Goal: Information Seeking & Learning: Check status

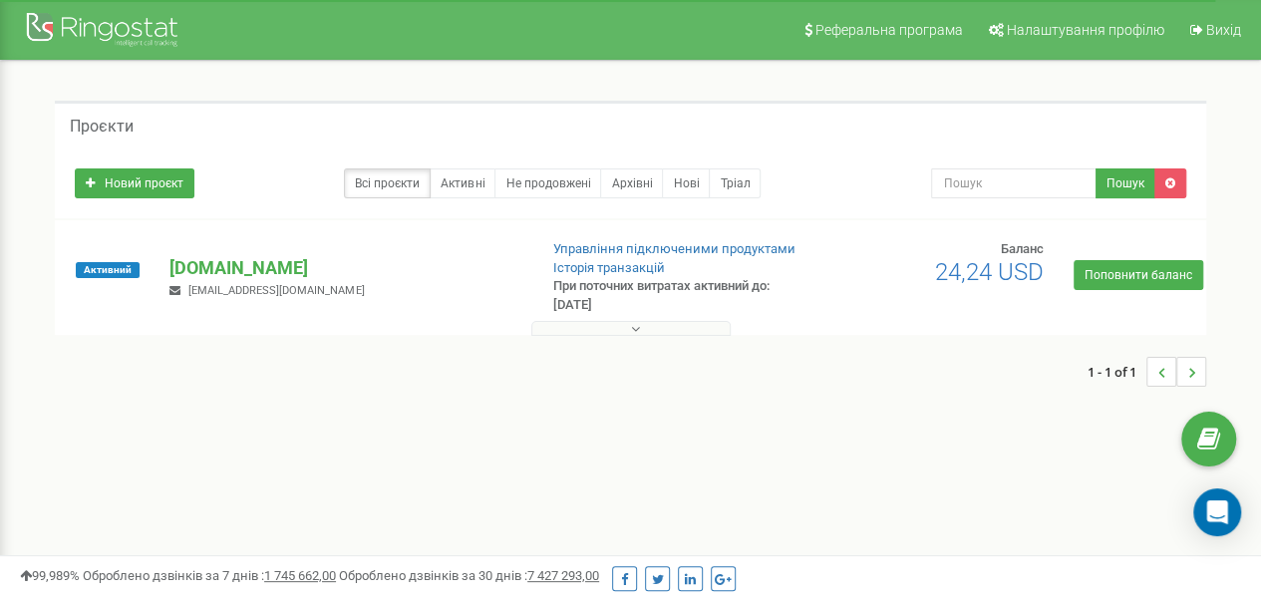
click at [594, 323] on button at bounding box center [630, 328] width 199 height 15
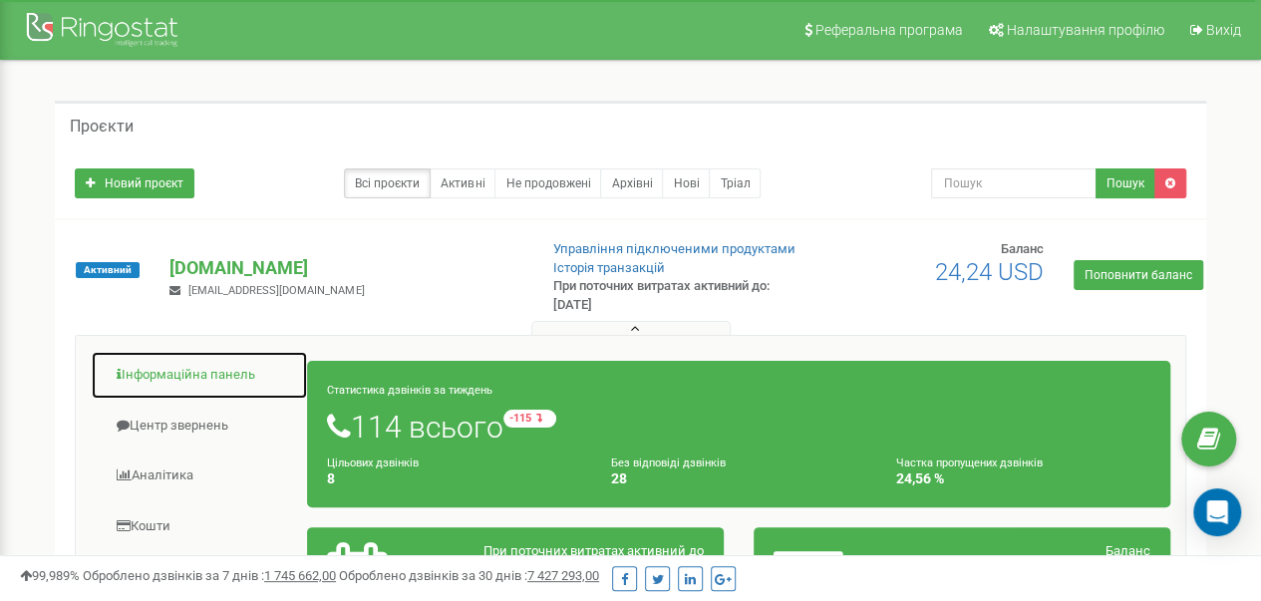
click at [171, 362] on link "Інформаційна панель" at bounding box center [199, 375] width 217 height 49
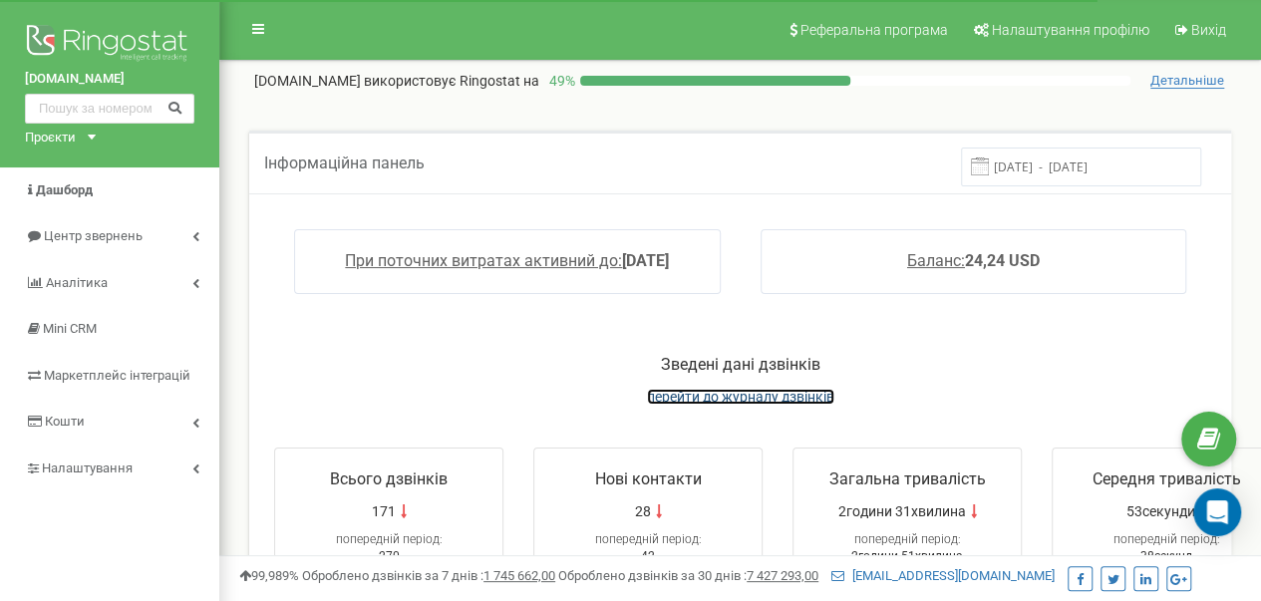
click at [715, 398] on span "перейти до журналу дзвінків" at bounding box center [740, 397] width 187 height 16
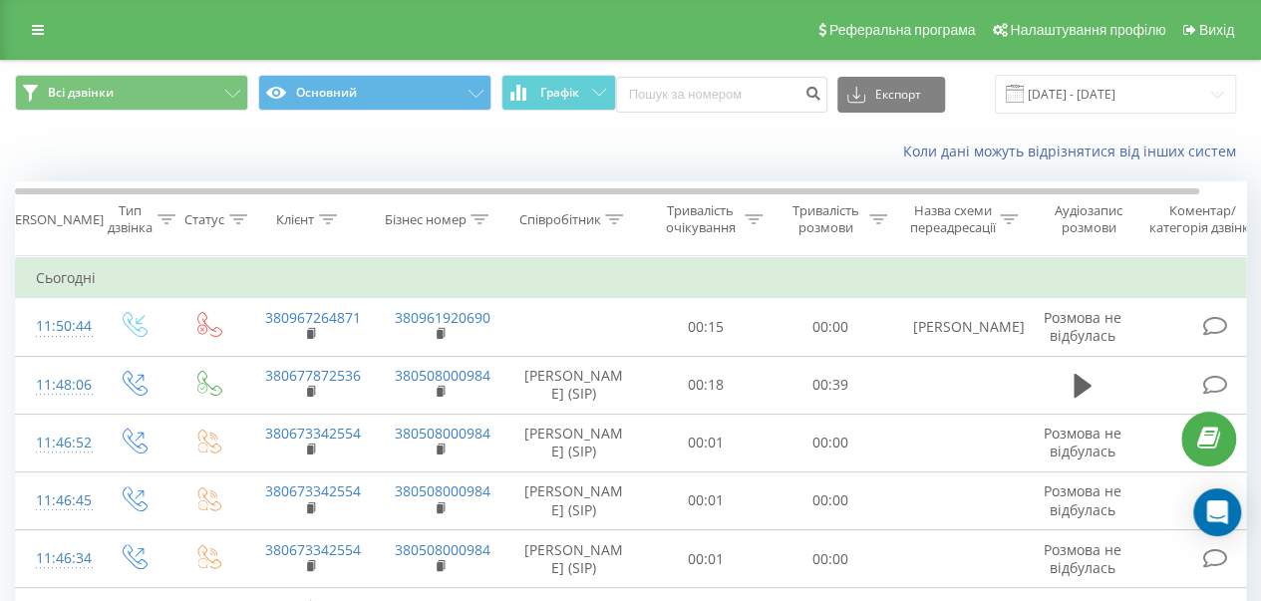
click at [761, 155] on div "Коли дані можуть відрізнятися вiд інших систем" at bounding box center [866, 152] width 786 height 20
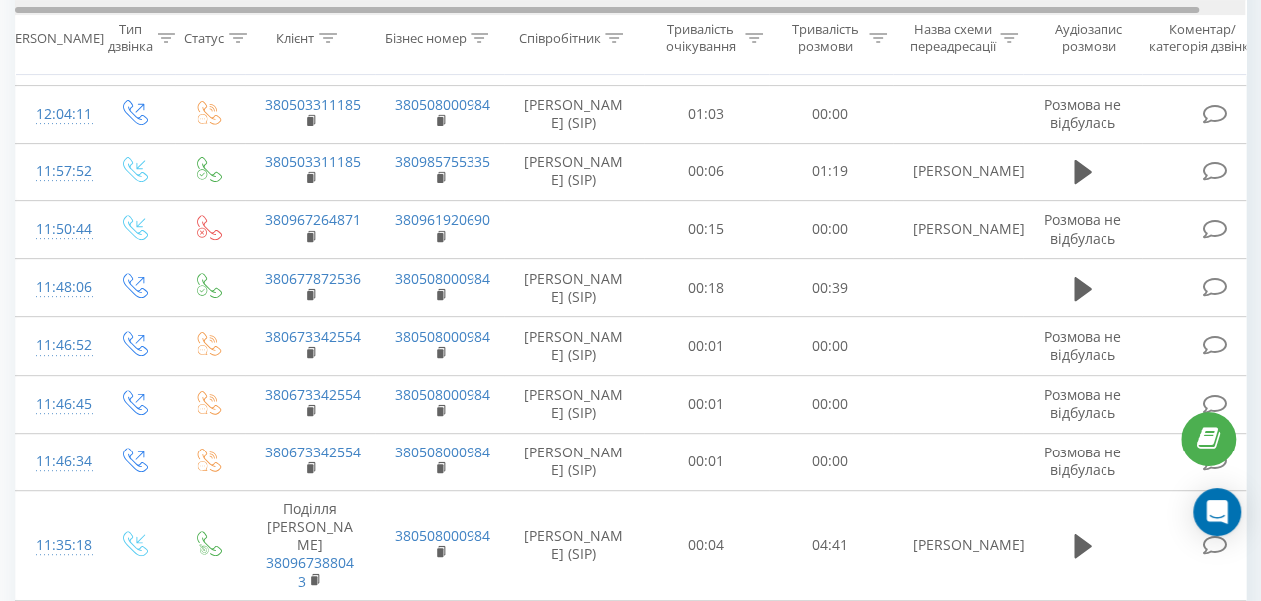
scroll to position [299, 0]
